Goal: Use online tool/utility: Utilize a website feature to perform a specific function

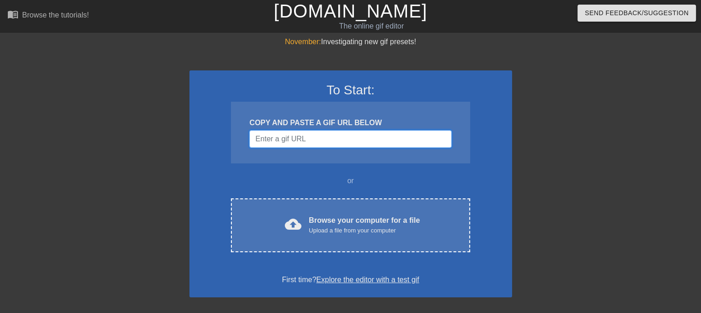
click at [326, 141] on input "Username" at bounding box center [350, 139] width 202 height 18
click at [289, 138] on input "Username" at bounding box center [350, 139] width 202 height 18
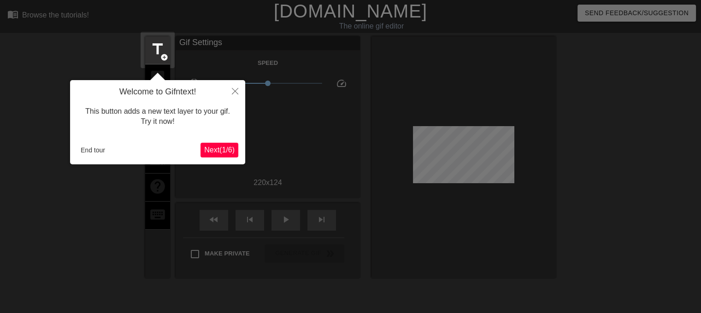
scroll to position [22, 0]
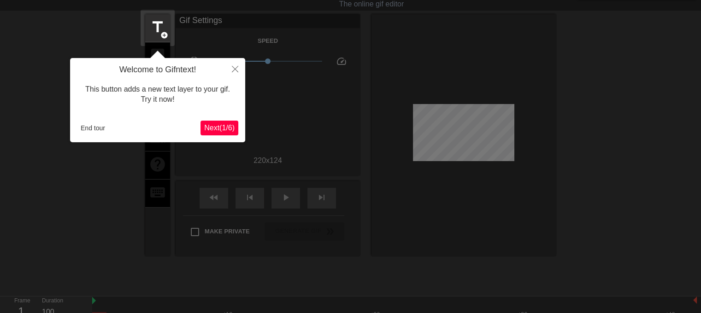
click at [218, 128] on span "Next ( 1 / 6 )" at bounding box center [219, 128] width 30 height 8
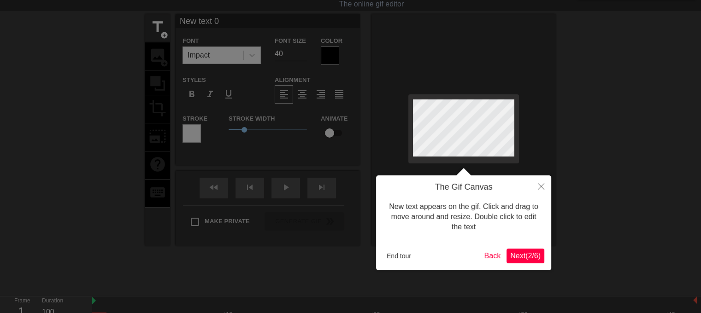
scroll to position [0, 0]
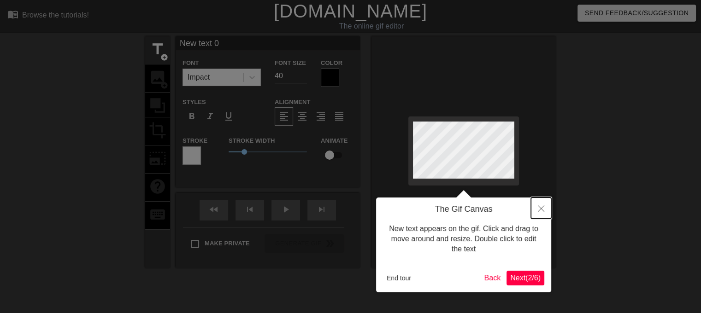
click at [539, 208] on icon "Close" at bounding box center [541, 209] width 6 height 6
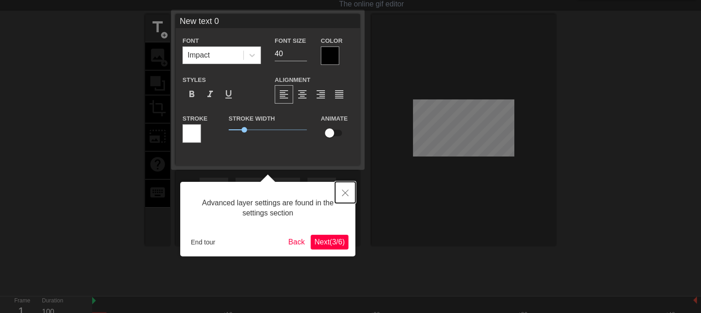
click at [345, 194] on icon "Close" at bounding box center [345, 193] width 6 height 6
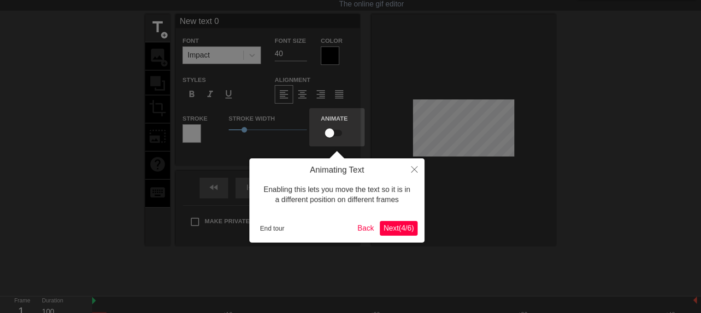
scroll to position [0, 0]
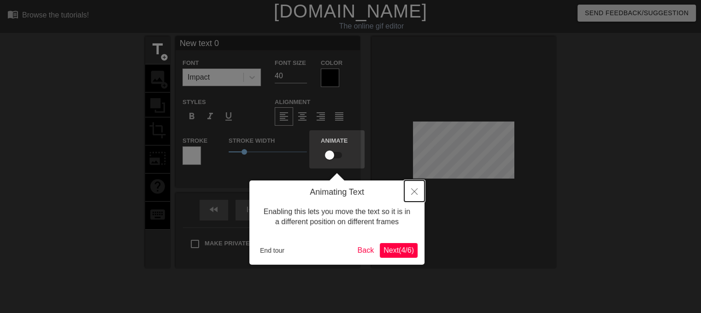
click at [412, 198] on button "Close" at bounding box center [414, 191] width 20 height 21
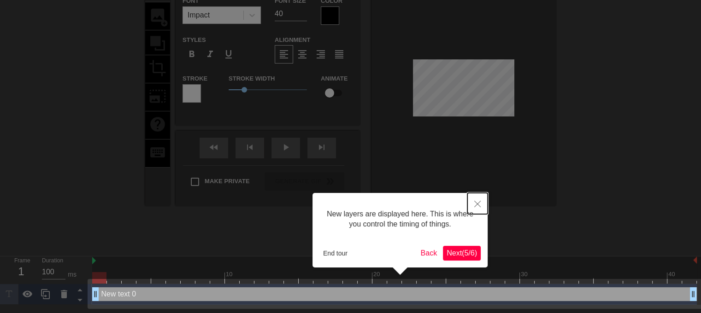
click at [481, 205] on button "Close" at bounding box center [477, 203] width 20 height 21
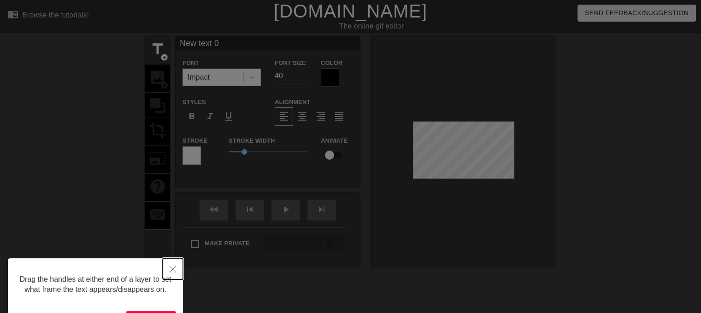
click at [175, 267] on icon "Close" at bounding box center [173, 269] width 6 height 6
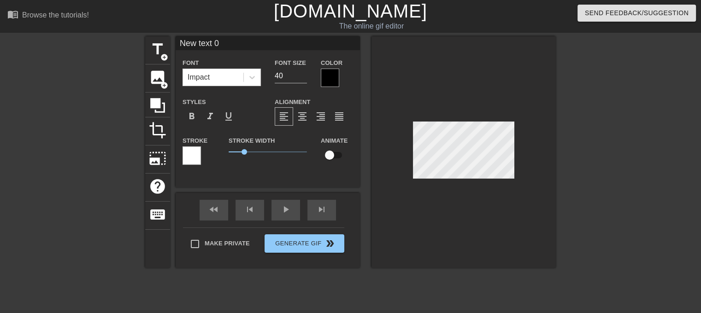
scroll to position [1, 1]
click at [160, 77] on span "image" at bounding box center [158, 78] width 18 height 18
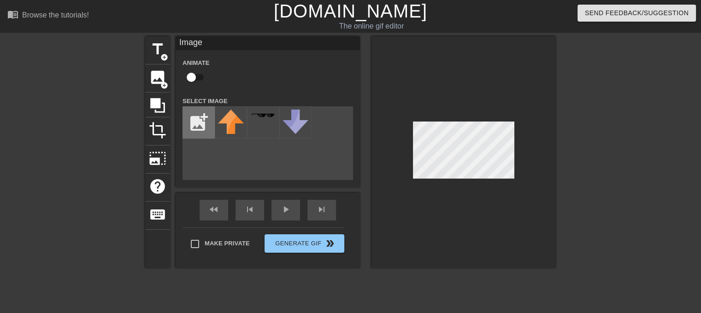
click at [200, 129] on input "file" at bounding box center [198, 122] width 31 height 31
type input "C:\fakepath\image (1).png"
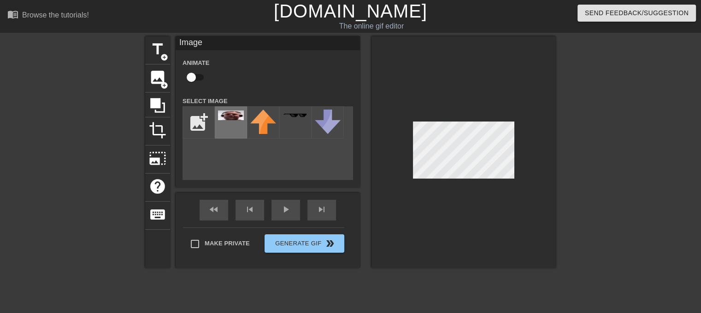
click at [232, 122] on div at bounding box center [231, 122] width 32 height 32
click at [518, 279] on div "title add_circle image add_circle crop photo_size_select_large help keyboard Im…" at bounding box center [350, 174] width 411 height 277
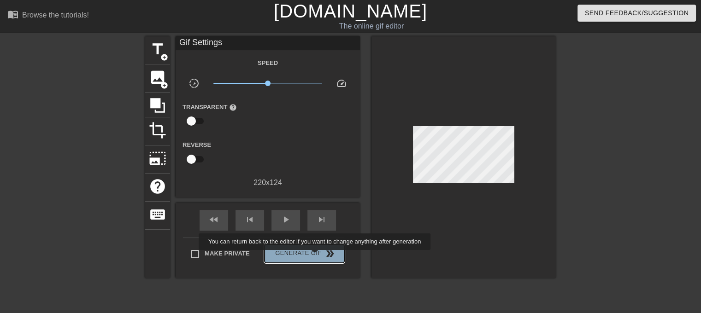
click at [316, 257] on span "Generate Gif double_arrow" at bounding box center [304, 253] width 72 height 11
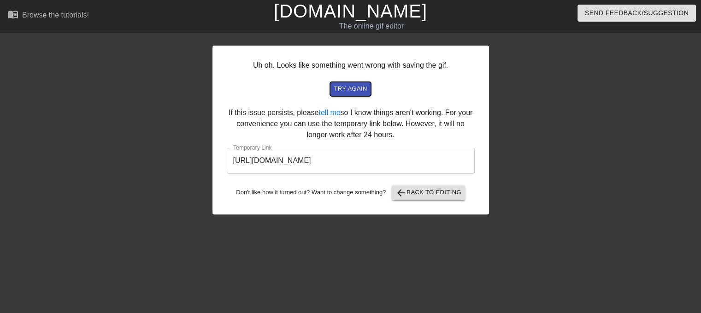
click at [359, 92] on span "try again" at bounding box center [350, 89] width 33 height 11
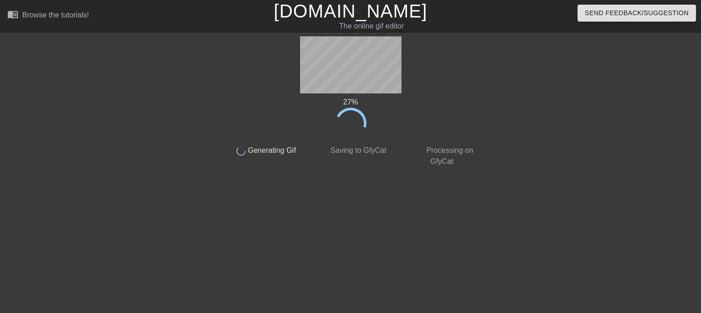
drag, startPoint x: 389, startPoint y: 99, endPoint x: 465, endPoint y: 64, distance: 83.1
click at [465, 64] on div "27 % done Generating Gif done Saving to GfyCat done Processing on GfyCat" at bounding box center [351, 101] width 260 height 131
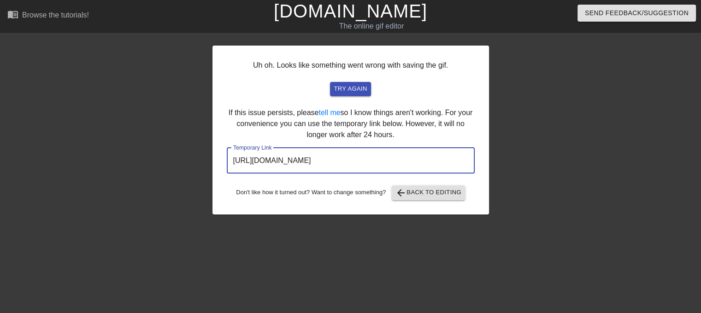
drag, startPoint x: 418, startPoint y: 164, endPoint x: 223, endPoint y: 165, distance: 195.9
click at [223, 165] on div "Uh oh. Looks like something went wrong with saving the gif. try again If this i…" at bounding box center [350, 130] width 277 height 169
